Goal: Information Seeking & Learning: Learn about a topic

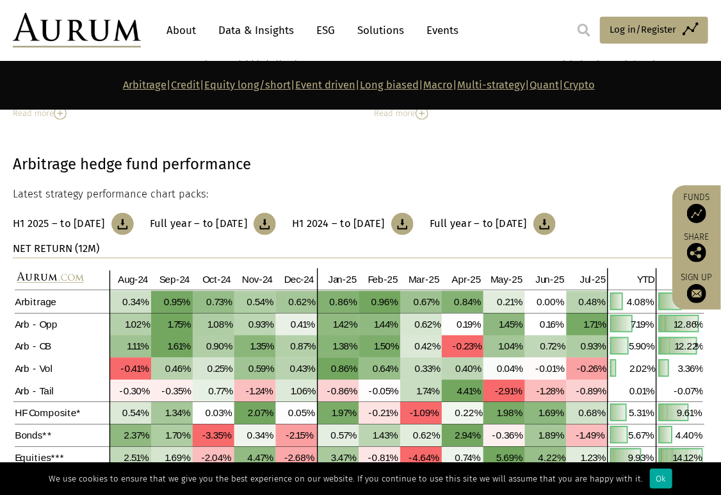
scroll to position [434, 0]
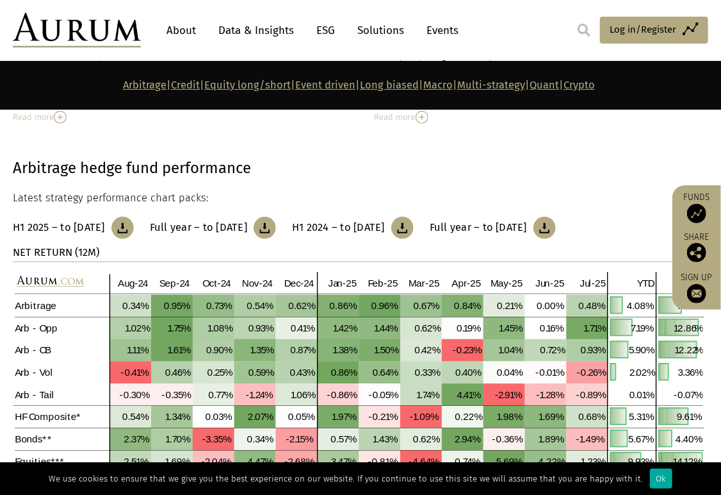
click at [234, 83] on link "Equity long/short" at bounding box center [247, 85] width 86 height 12
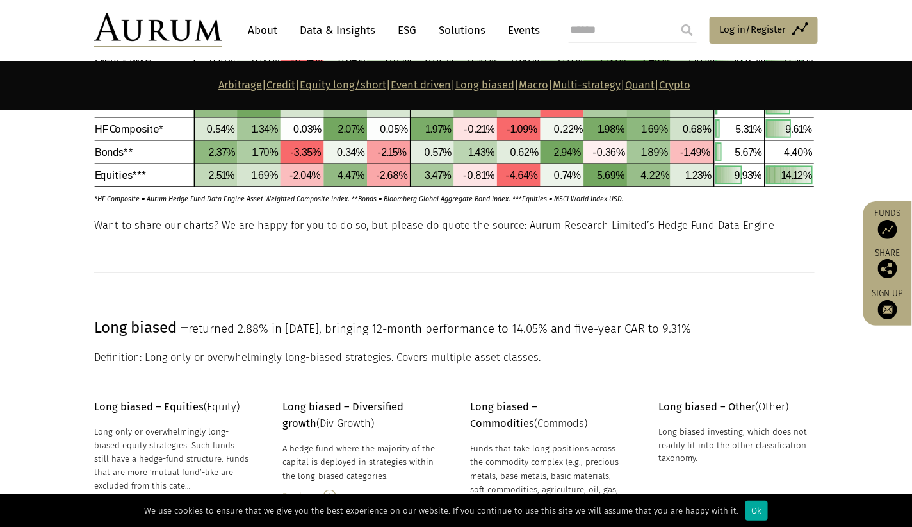
scroll to position [3398, 0]
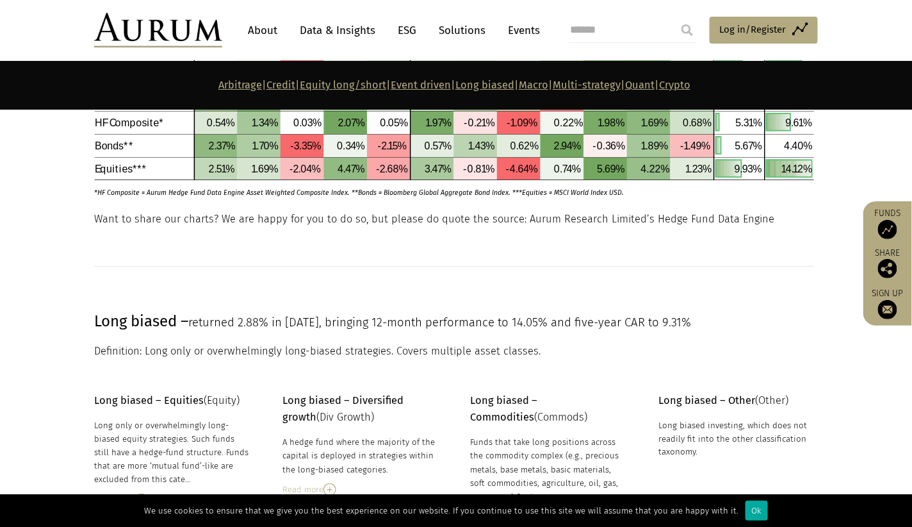
click at [267, 29] on link "About" at bounding box center [263, 31] width 42 height 24
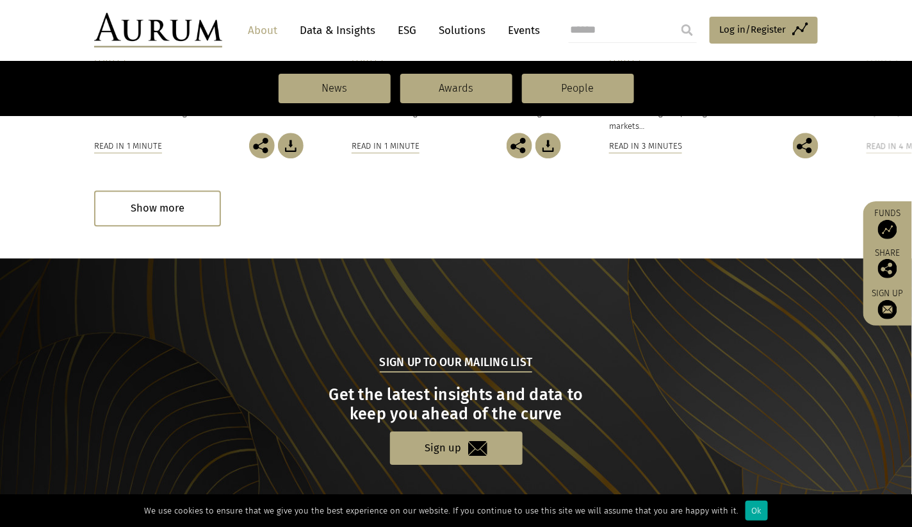
scroll to position [1274, 0]
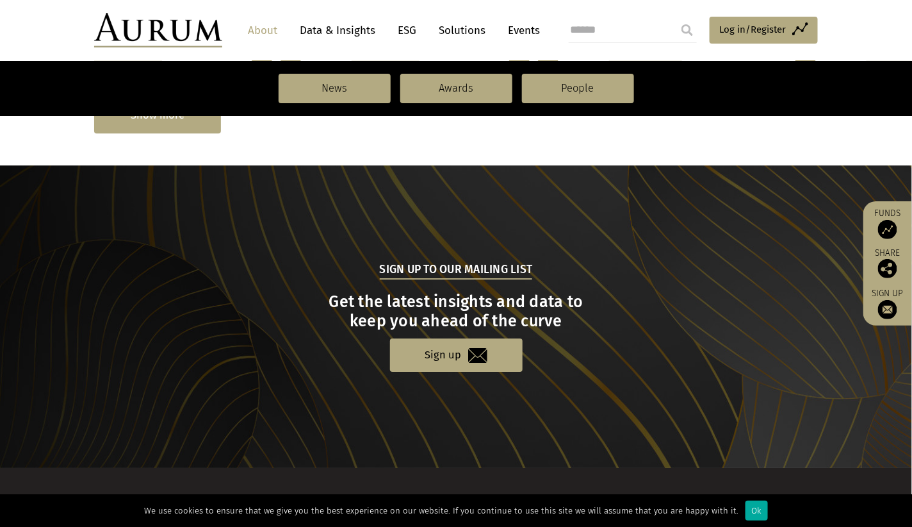
click at [192, 124] on div "Show more" at bounding box center [157, 114] width 127 height 35
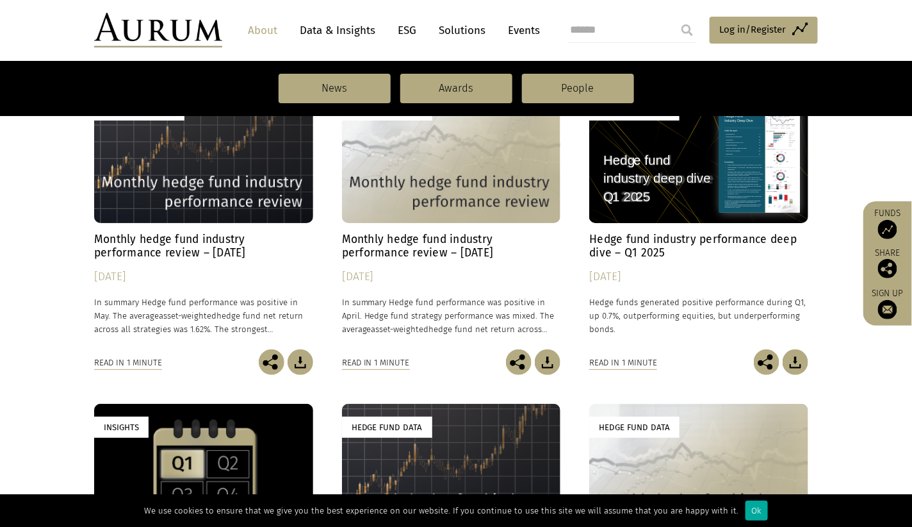
scroll to position [1596, 0]
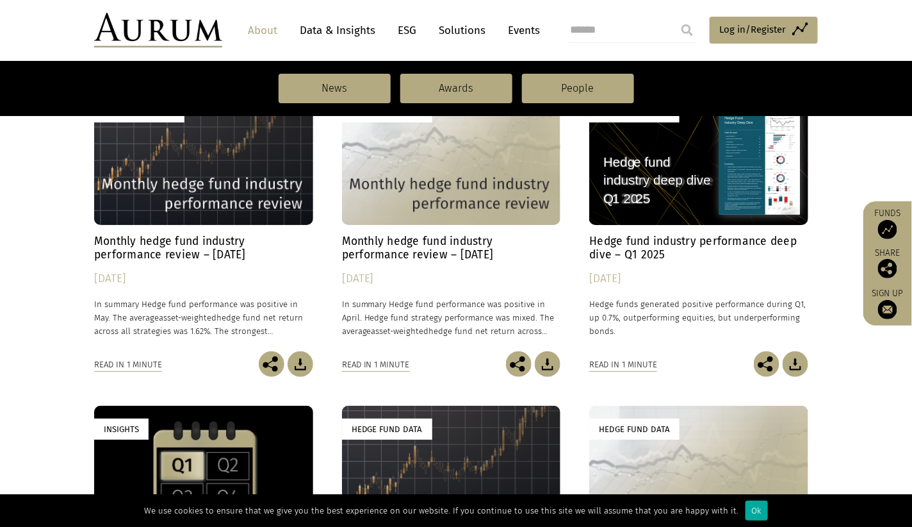
click at [181, 34] on img at bounding box center [158, 30] width 128 height 35
